Goal: Information Seeking & Learning: Understand process/instructions

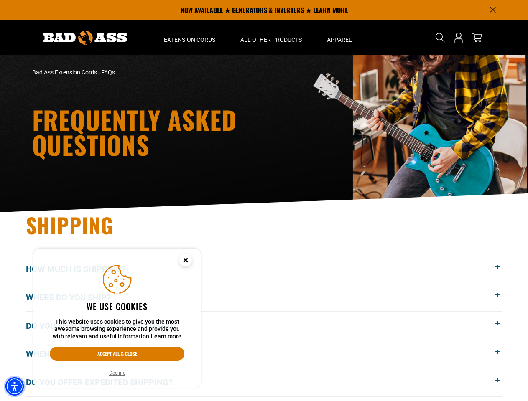
click at [15, 387] on img "Accessibility Menu" at bounding box center [14, 387] width 18 height 18
